Goal: Information Seeking & Learning: Learn about a topic

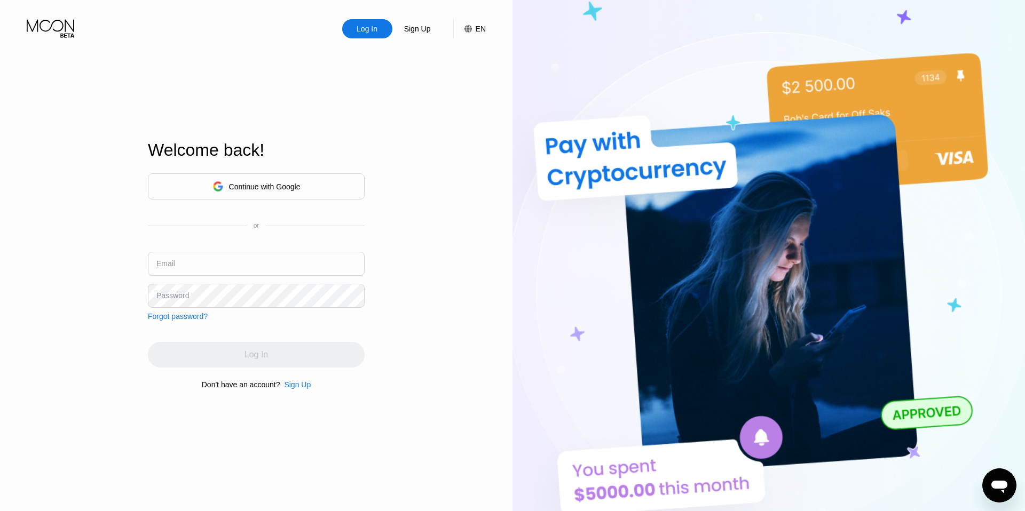
click at [253, 264] on input "text" at bounding box center [256, 264] width 217 height 24
click at [1024, 342] on div at bounding box center [1025, 255] width 0 height 511
type input "jamilisaak@gmail.com"
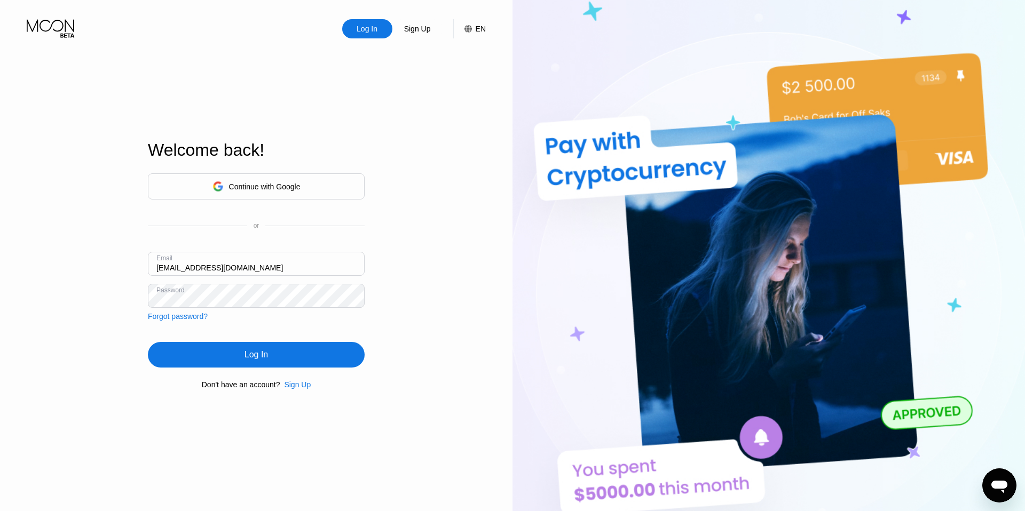
click at [251, 346] on div "Log In" at bounding box center [256, 355] width 217 height 26
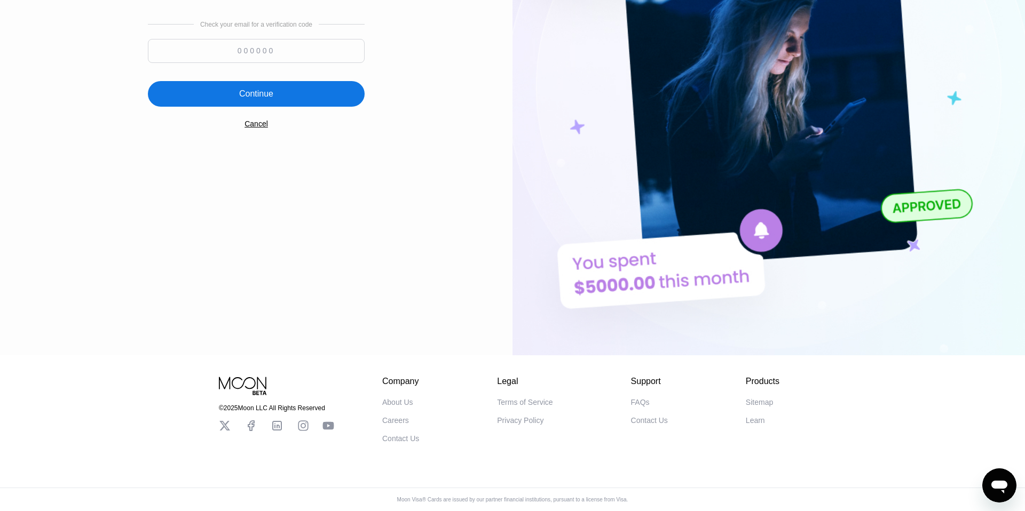
scroll to position [200, 0]
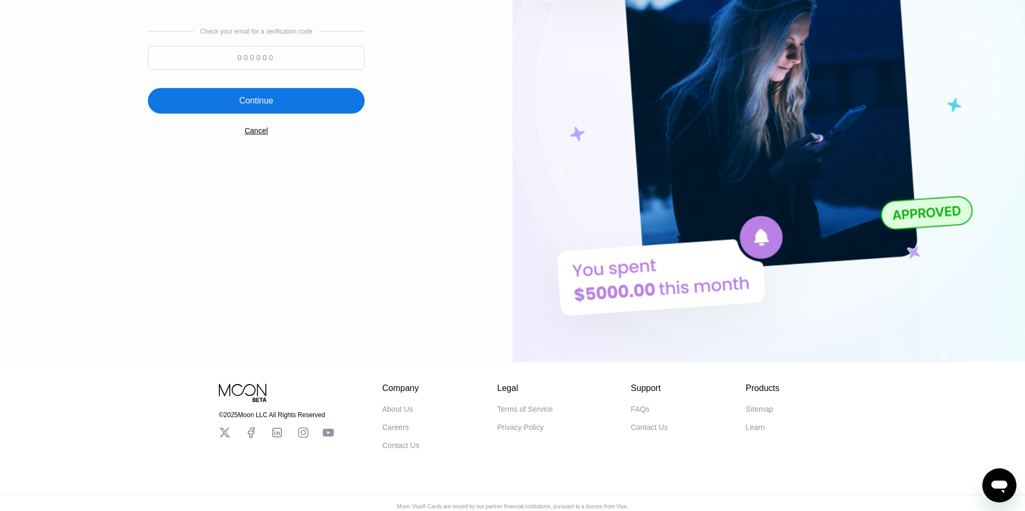
paste input "580986"
type input "580986"
click at [263, 110] on div "Continue" at bounding box center [256, 101] width 217 height 26
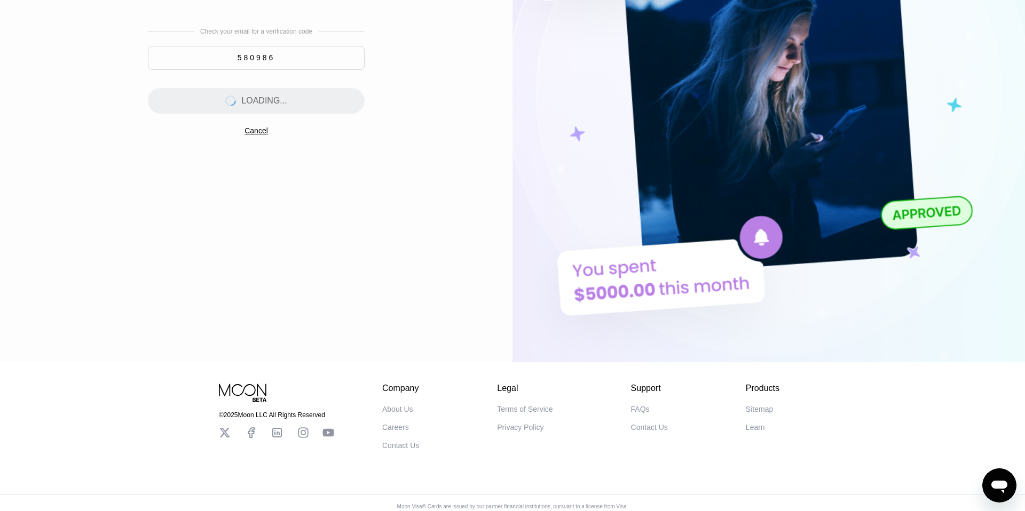
scroll to position [0, 0]
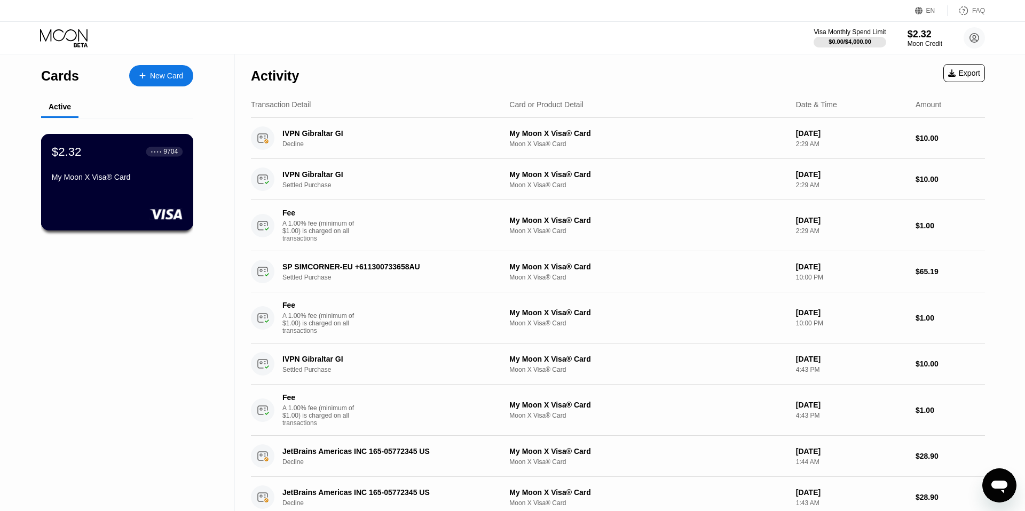
click at [105, 181] on div "My Moon X Visa® Card" at bounding box center [117, 177] width 131 height 9
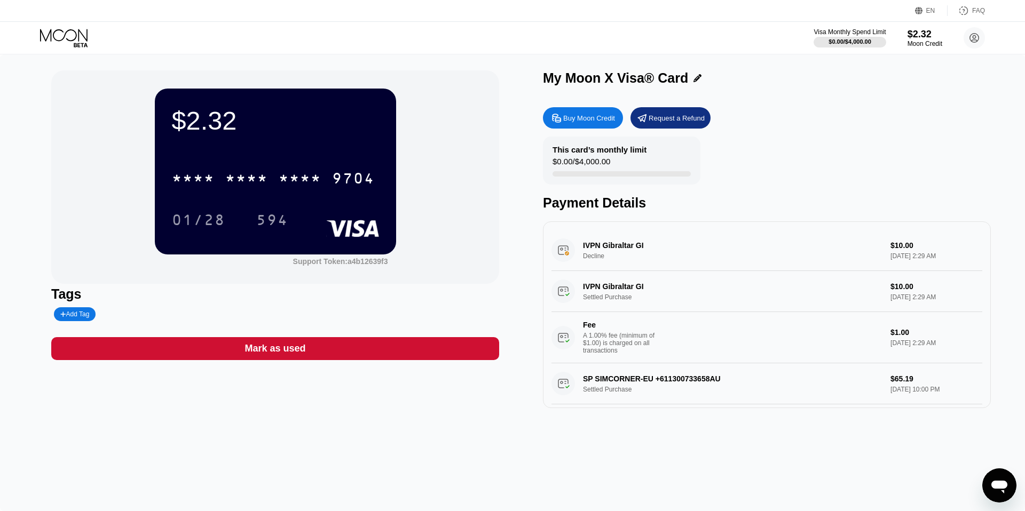
click at [969, 11] on div "FAQ" at bounding box center [965, 10] width 37 height 11
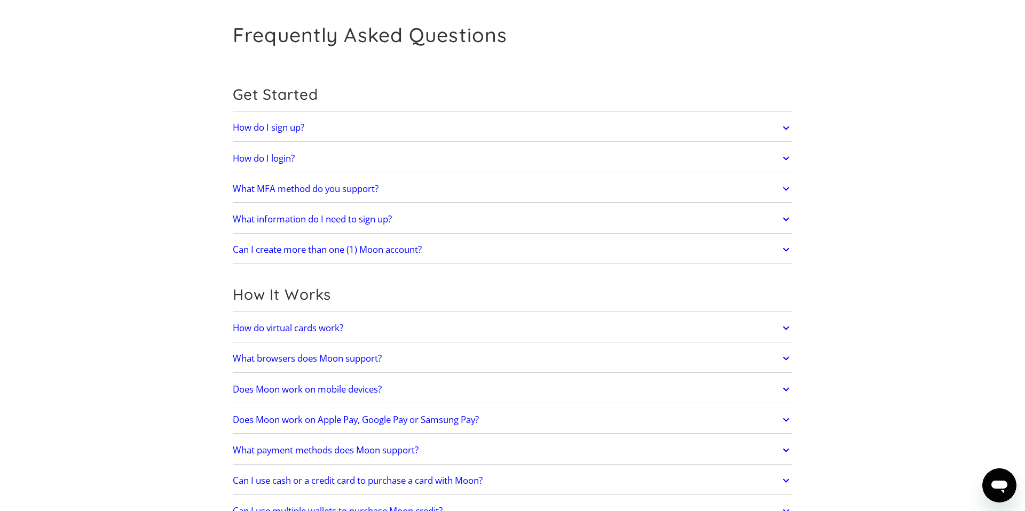
scroll to position [83, 0]
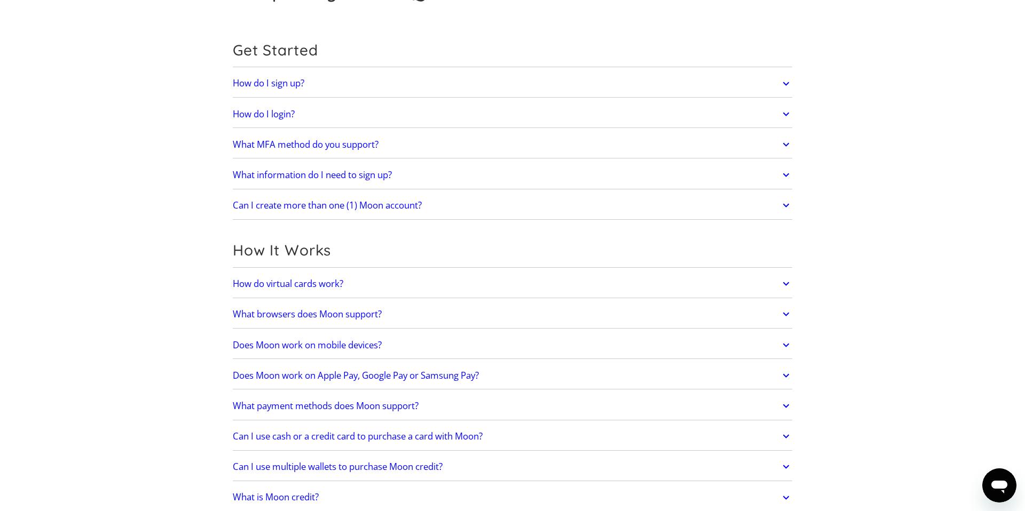
click at [424, 378] on h2 "Does Moon work on Apple Pay, Google Pay or Samsung Pay?" at bounding box center [356, 375] width 246 height 11
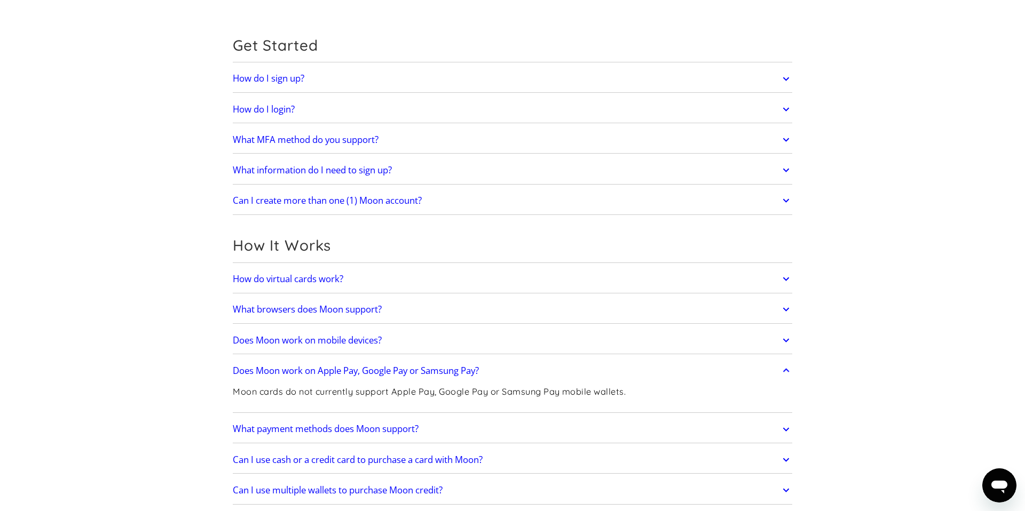
scroll to position [136, 0]
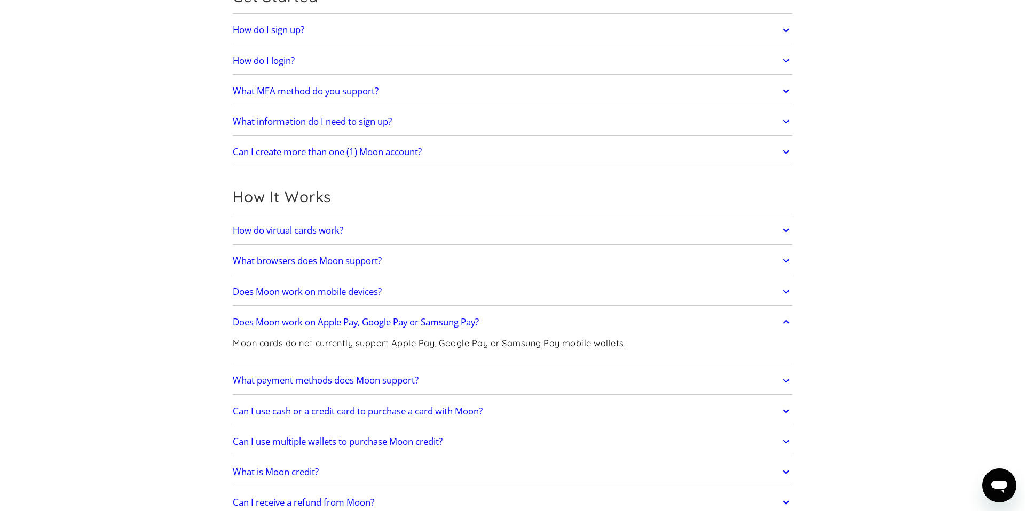
click at [267, 434] on link "Can I use multiple wallets to purchase Moon credit?" at bounding box center [512, 442] width 559 height 22
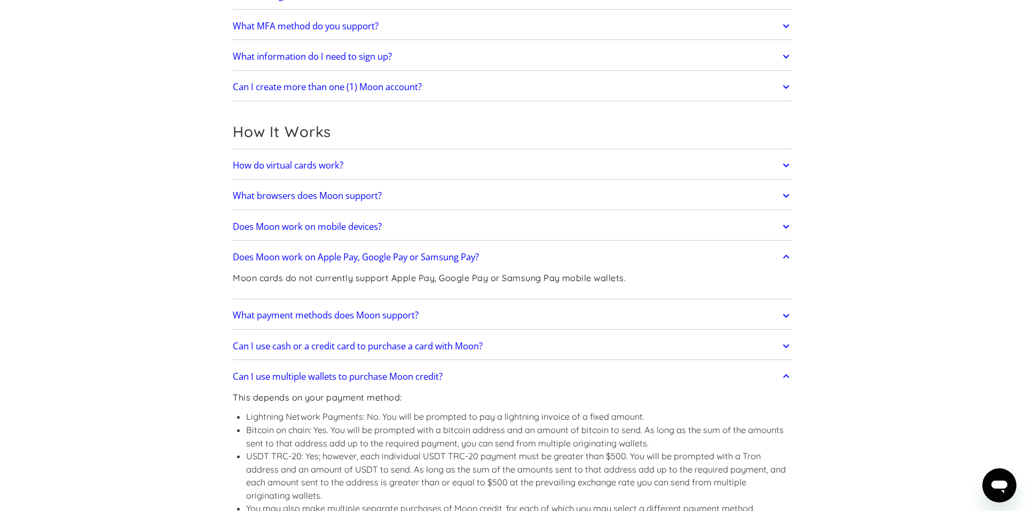
scroll to position [218, 0]
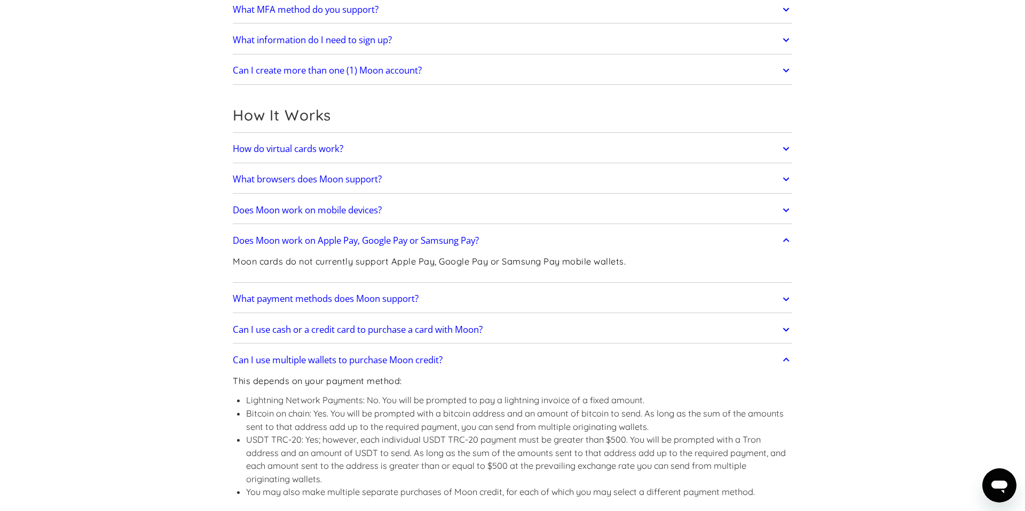
click at [288, 366] on h2 "Can I use multiple wallets to purchase Moon credit?" at bounding box center [338, 360] width 210 height 11
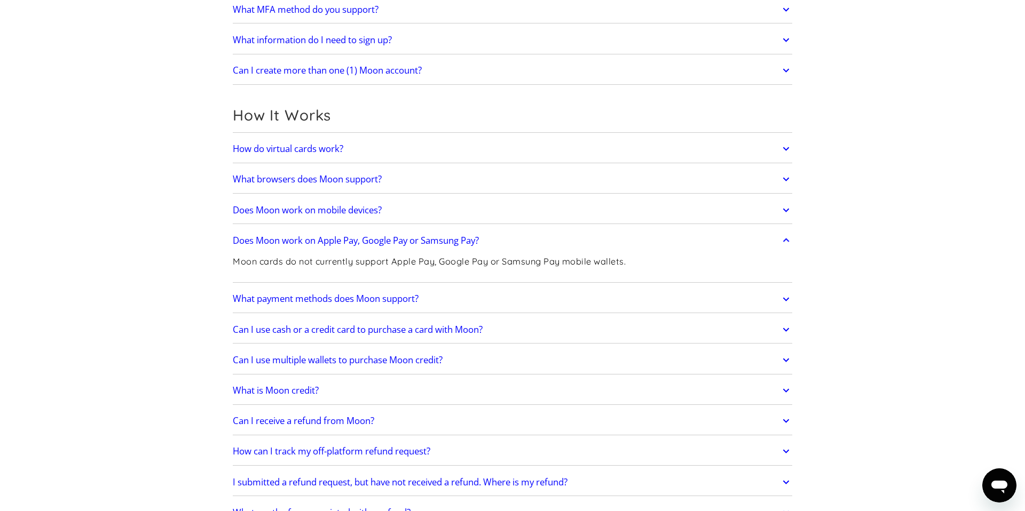
click at [289, 332] on h2 "Can I use cash or a credit card to purchase a card with Moon?" at bounding box center [358, 329] width 250 height 11
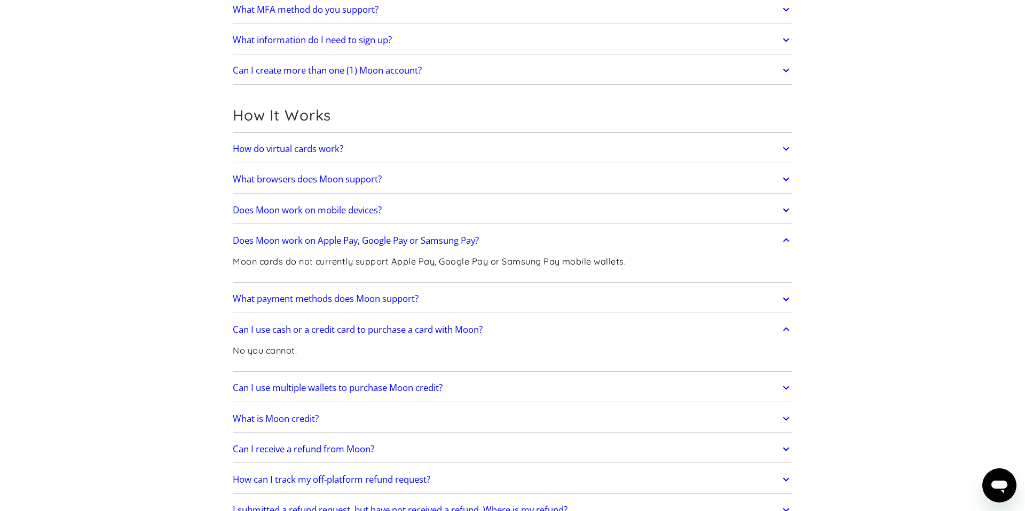
click at [279, 323] on link "Can I use cash or a credit card to purchase a card with Moon?" at bounding box center [512, 330] width 559 height 22
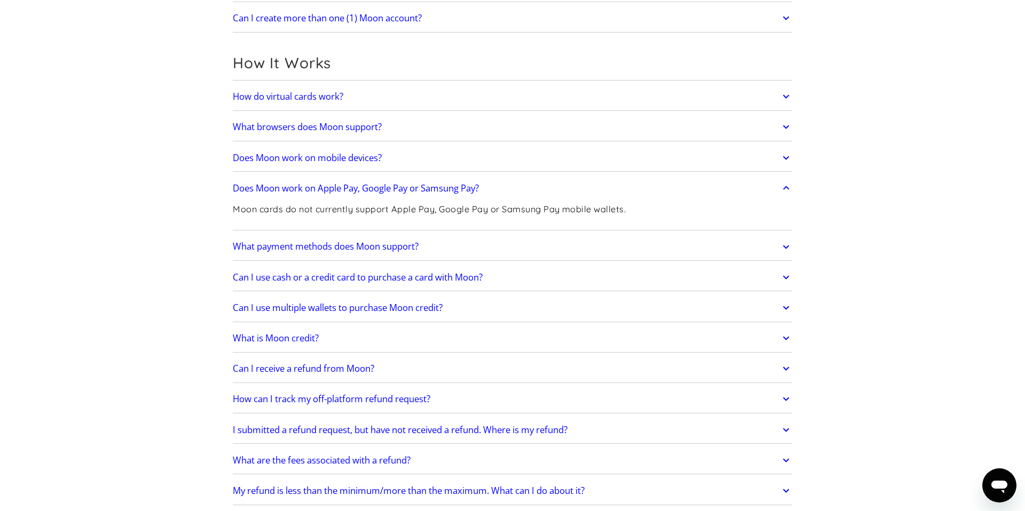
scroll to position [280, 0]
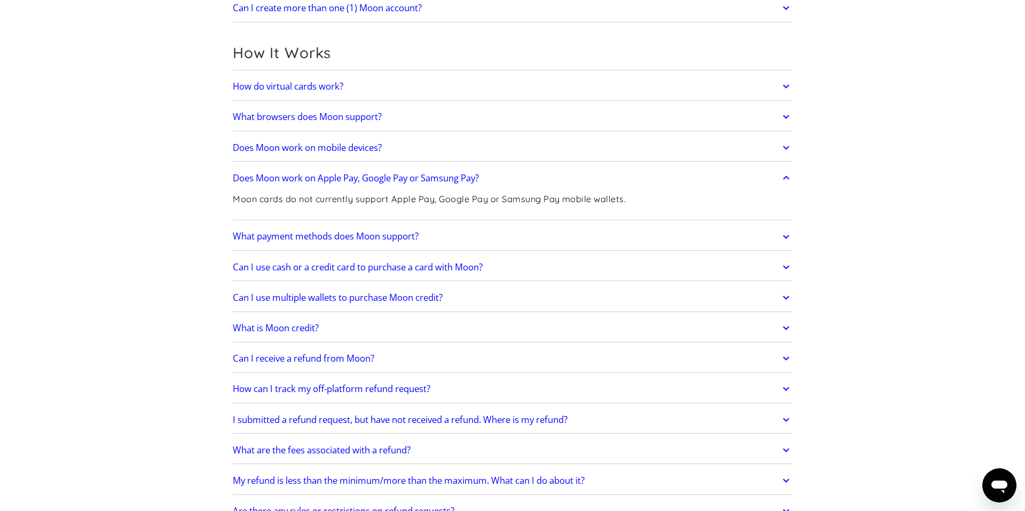
click at [275, 363] on h2 "Can I receive a refund from Moon?" at bounding box center [303, 358] width 141 height 11
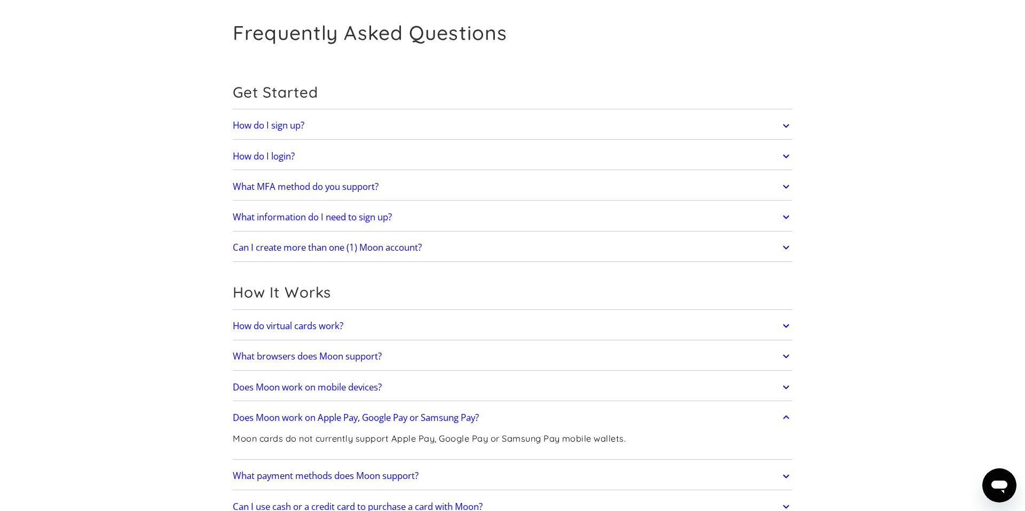
scroll to position [34, 0]
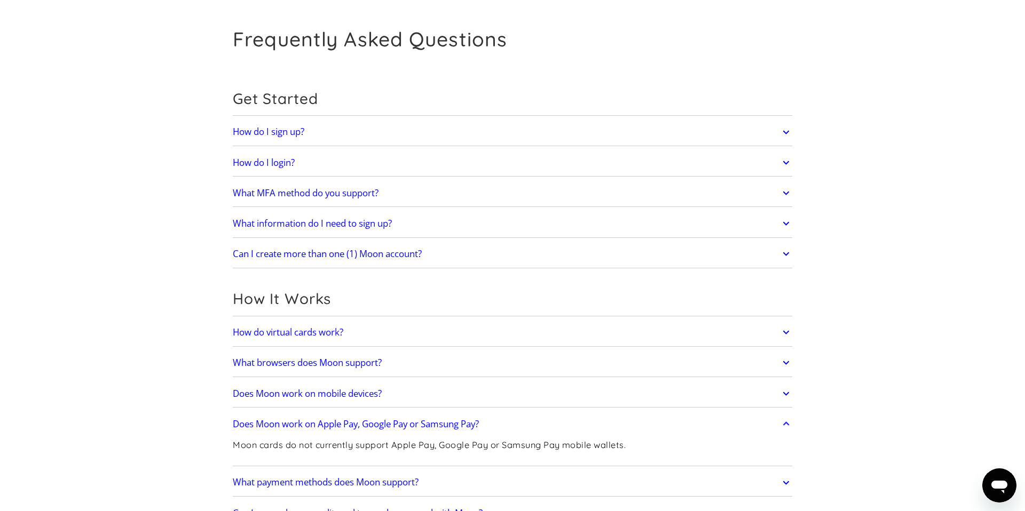
click at [297, 332] on h2 "How do virtual cards work?" at bounding box center [288, 332] width 110 height 11
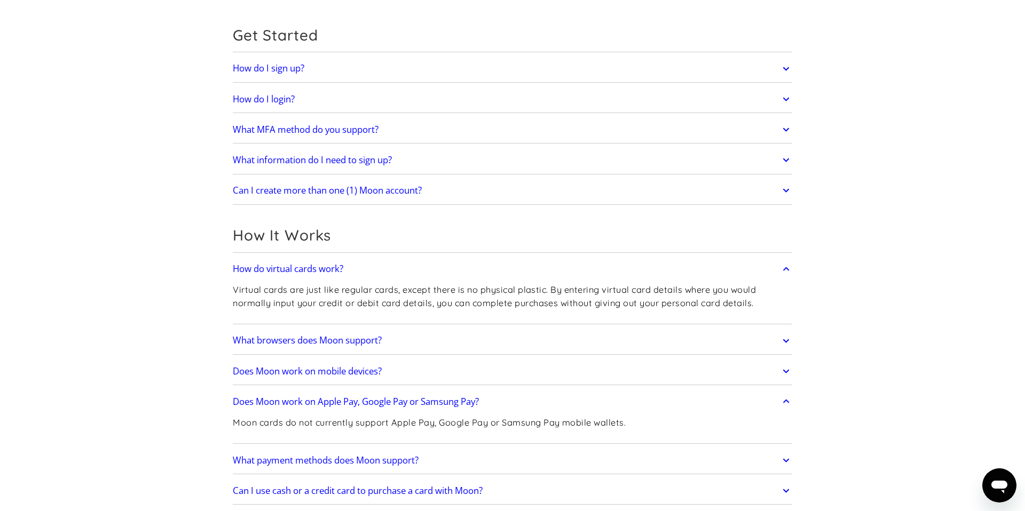
scroll to position [131, 0]
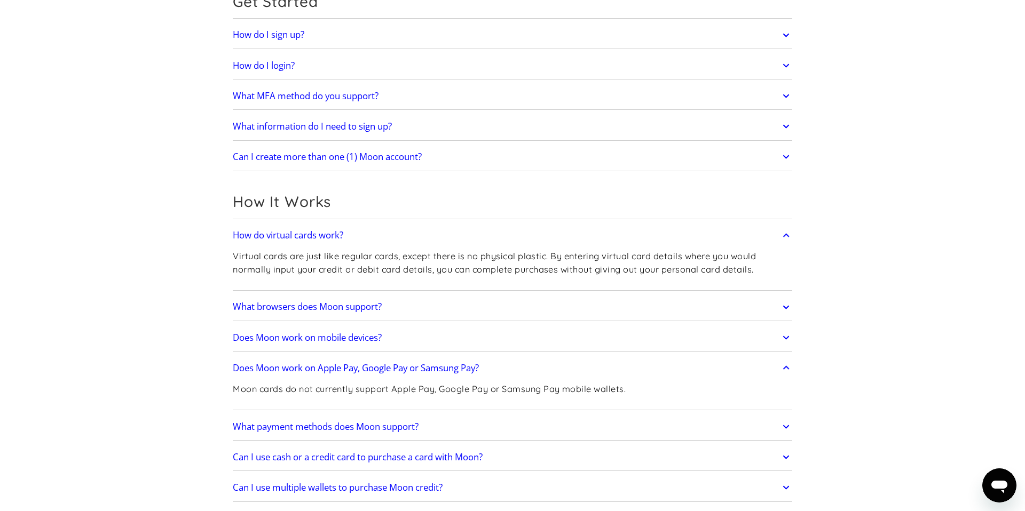
click at [247, 339] on h2 "Does Moon work on mobile devices?" at bounding box center [307, 337] width 149 height 11
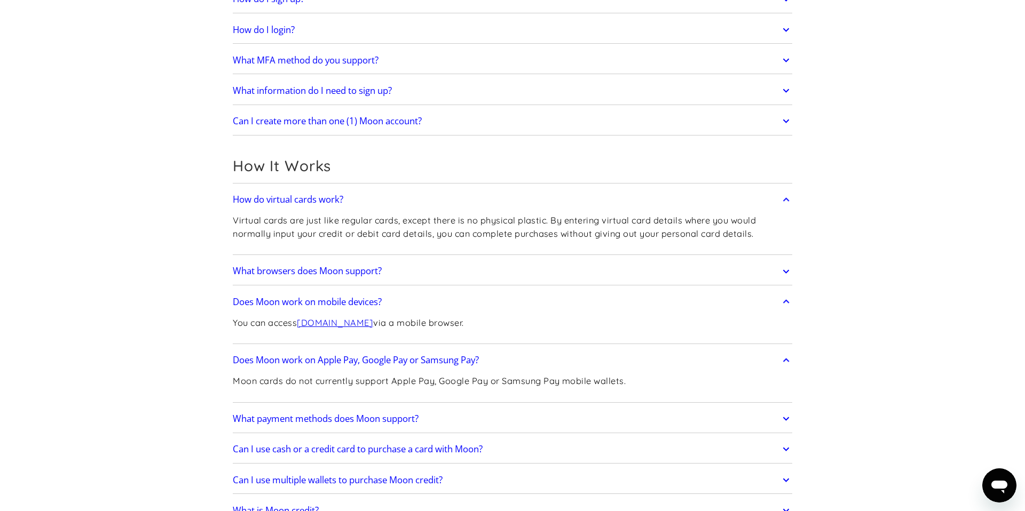
scroll to position [255, 0]
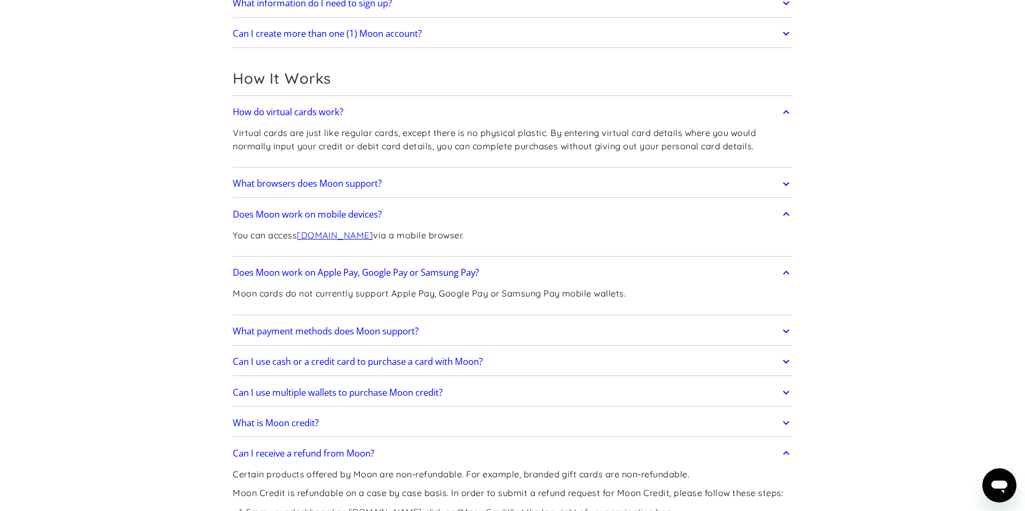
click at [376, 329] on h2 "What payment methods does Moon support?" at bounding box center [326, 331] width 186 height 11
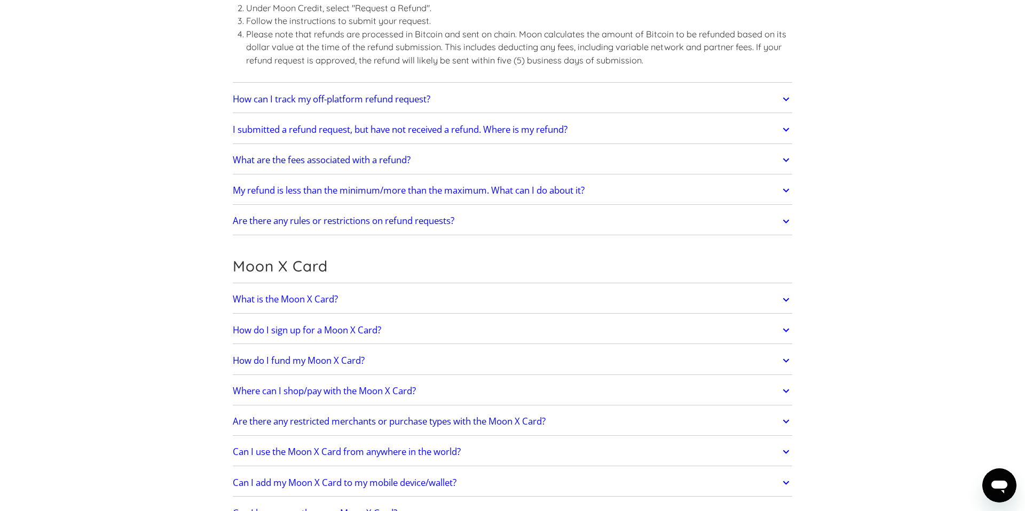
scroll to position [813, 0]
click at [300, 391] on h2 "Where can I shop/pay with the Moon X Card?" at bounding box center [324, 391] width 183 height 11
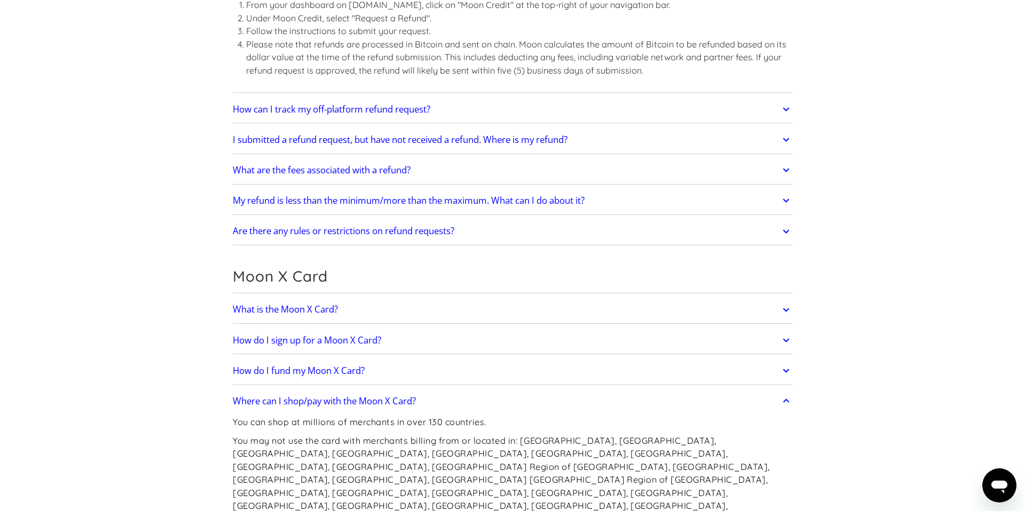
scroll to position [825, 0]
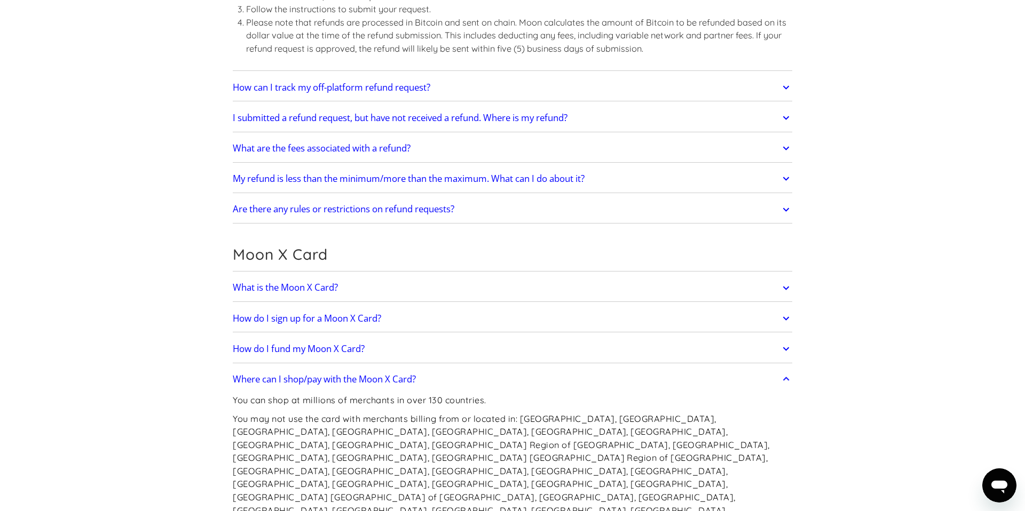
click at [303, 352] on h2 "How do I fund my Moon X Card?" at bounding box center [299, 349] width 132 height 11
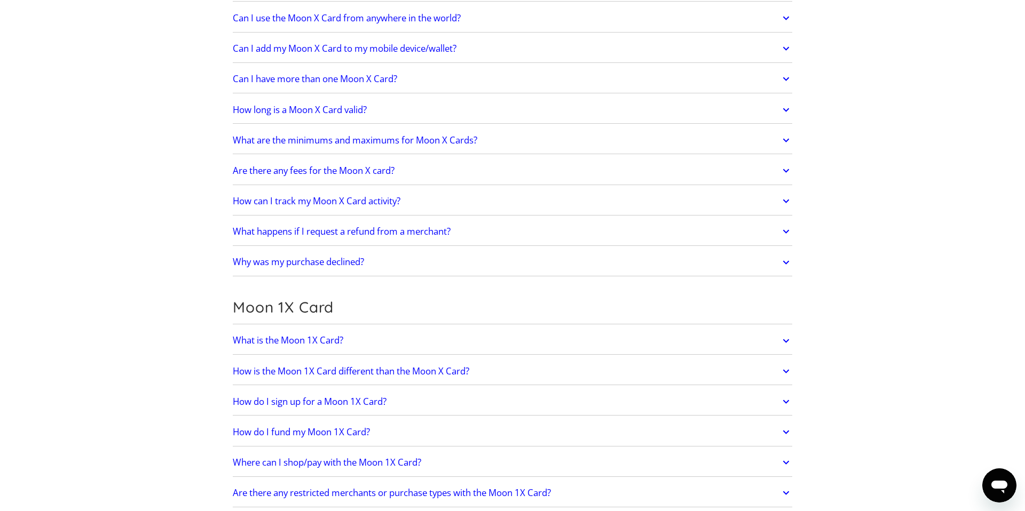
scroll to position [1546, 0]
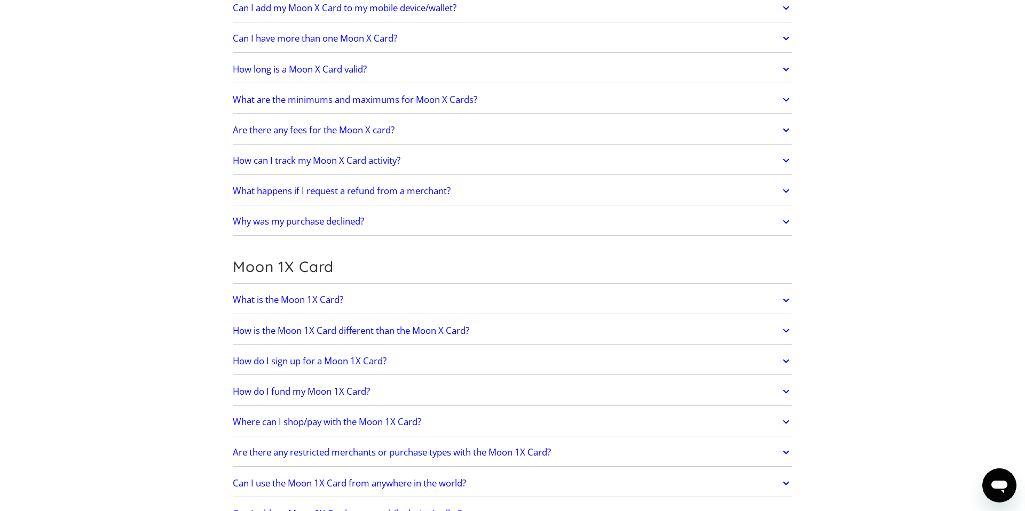
click at [286, 289] on link "What is the Moon 1X Card?" at bounding box center [512, 300] width 559 height 22
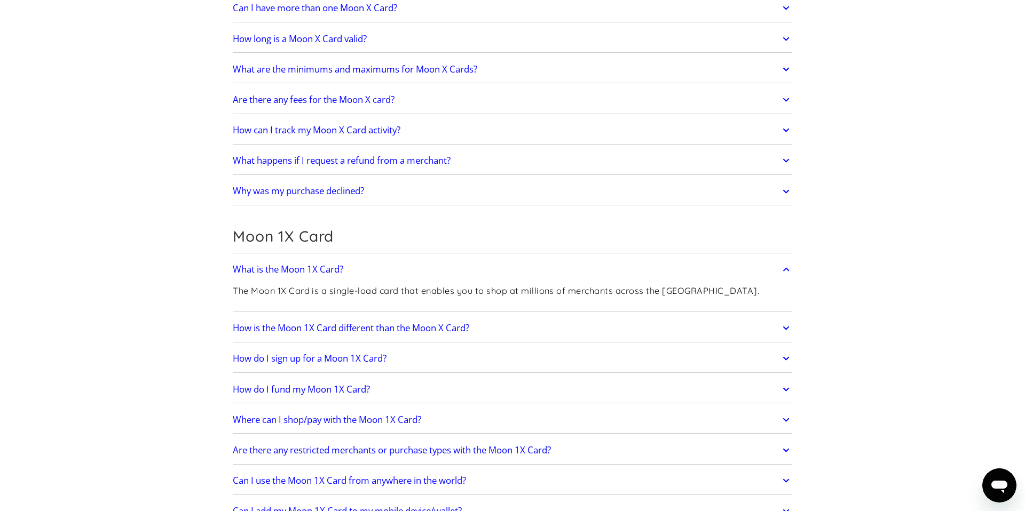
scroll to position [1600, 0]
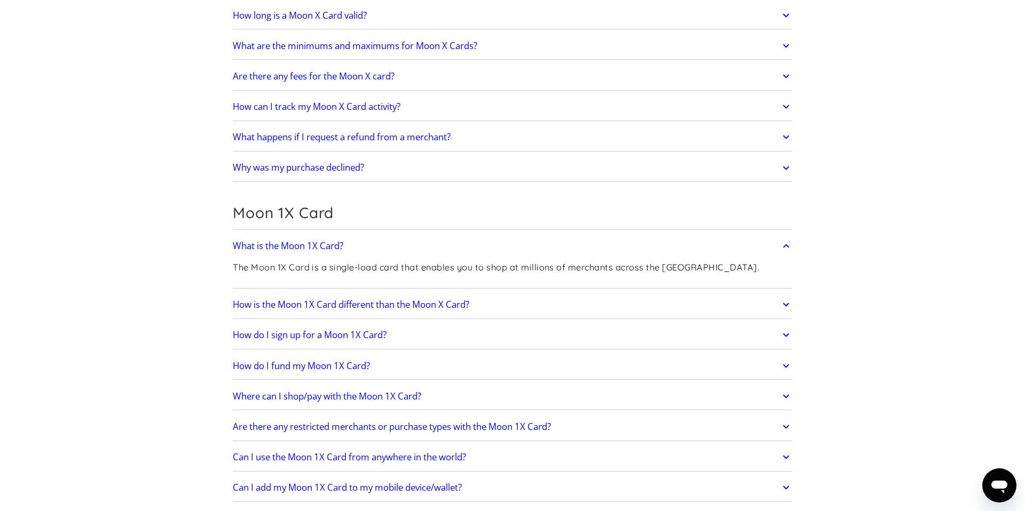
click at [389, 482] on h2 "Can I add my Moon 1X Card to my mobile device/wallet?" at bounding box center [347, 487] width 229 height 11
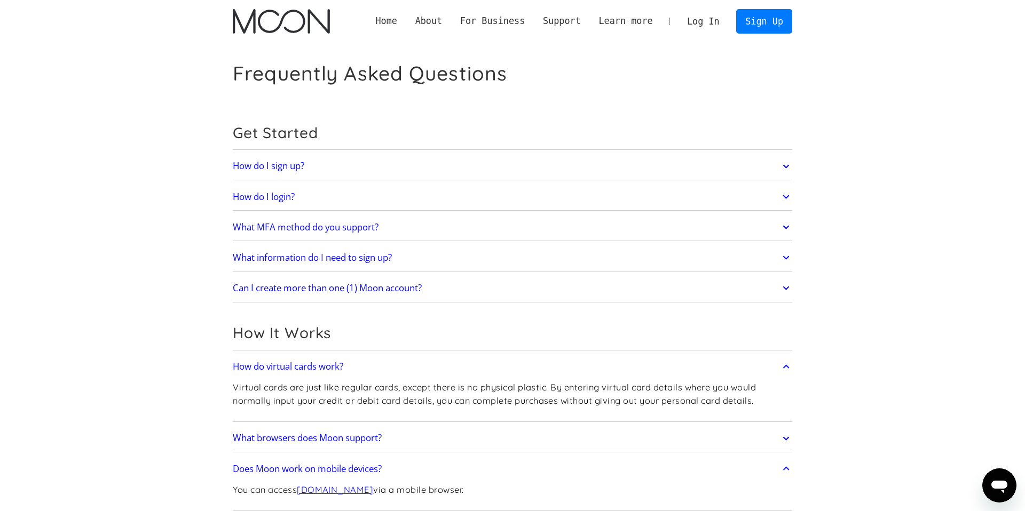
scroll to position [1, 0]
